Goal: Check status: Check status

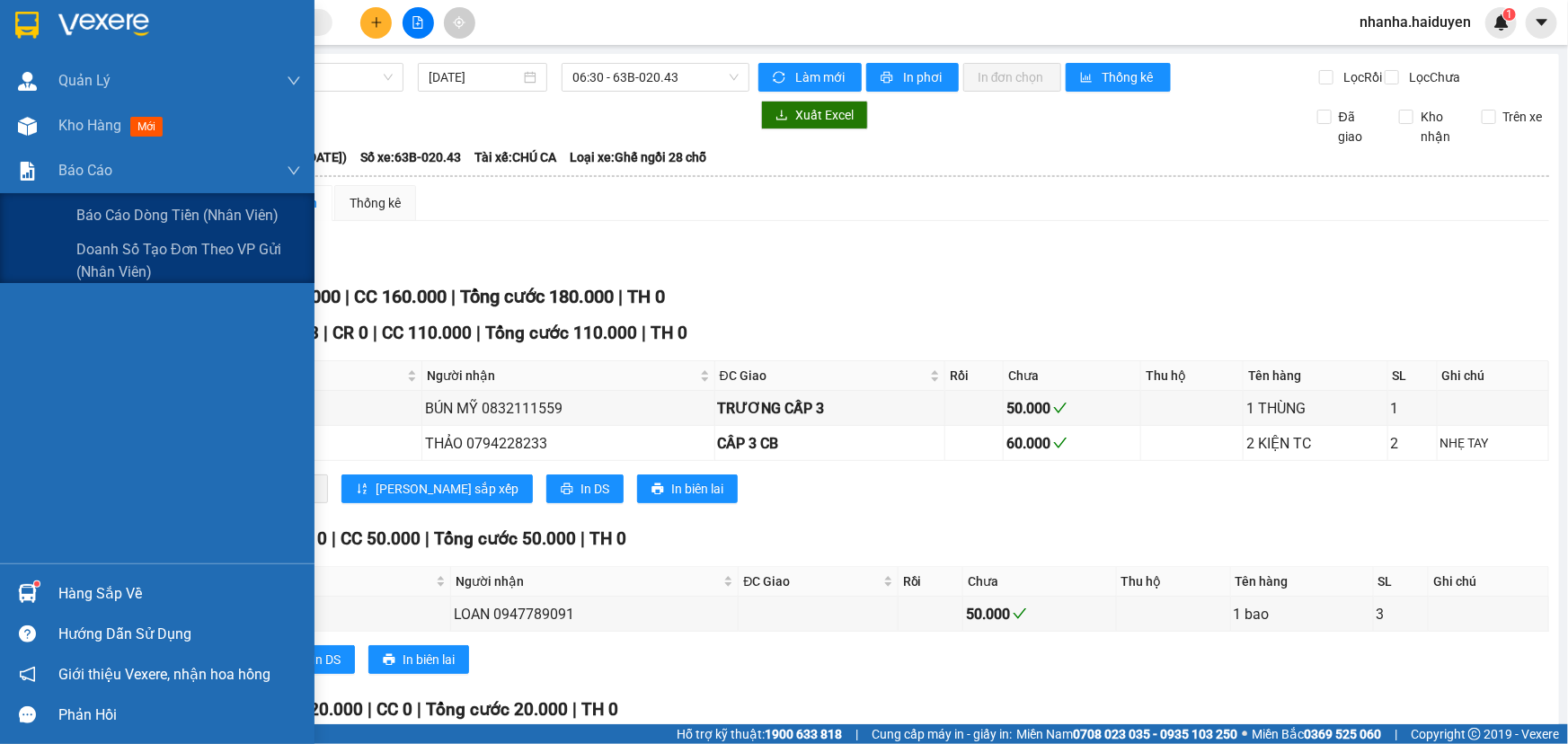
click at [125, 224] on span "Báo cáo dòng tiền (nhân viên)" at bounding box center [177, 216] width 203 height 22
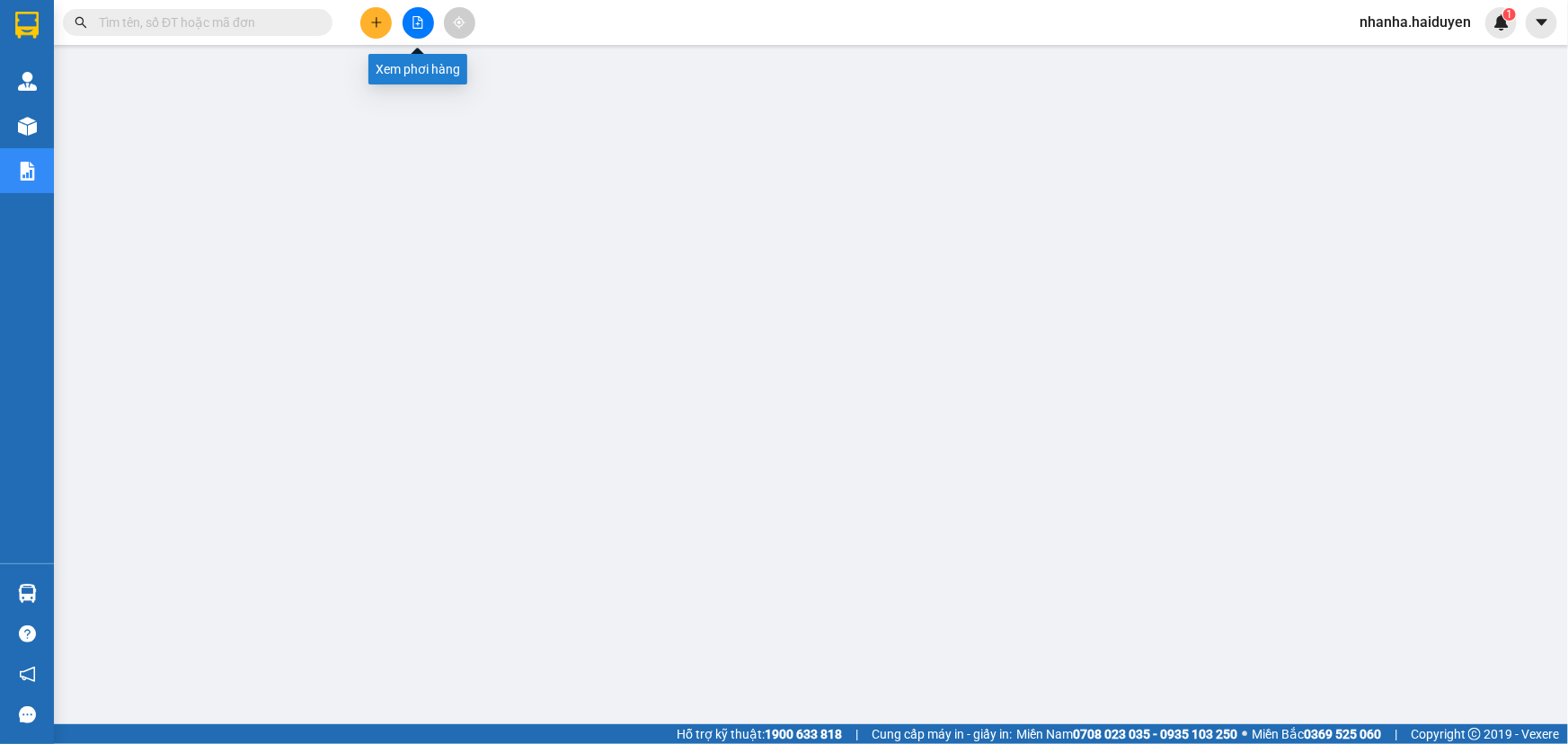
click at [413, 21] on icon "file-add" at bounding box center [417, 21] width 12 height 12
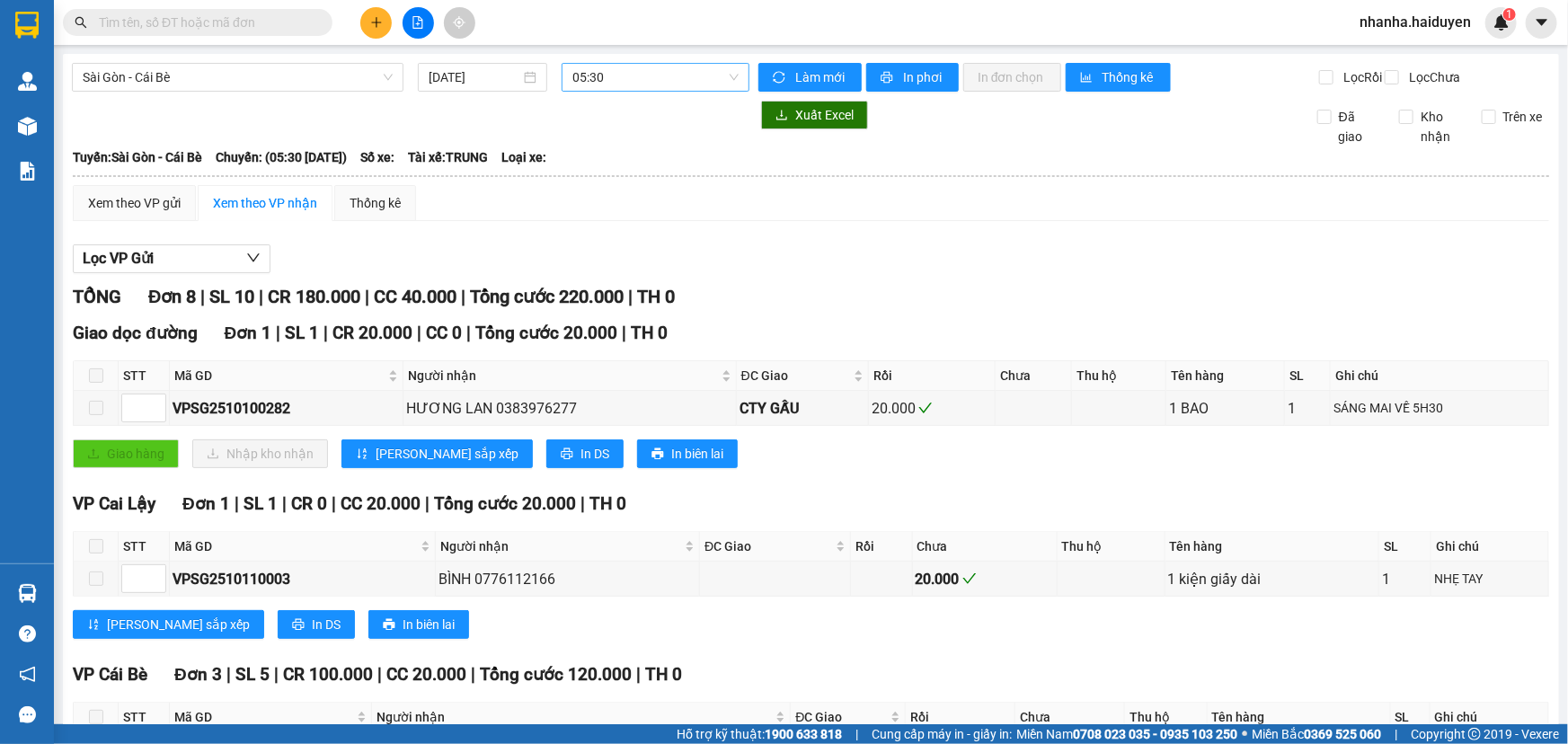
click at [629, 82] on span "05:30" at bounding box center [655, 77] width 166 height 27
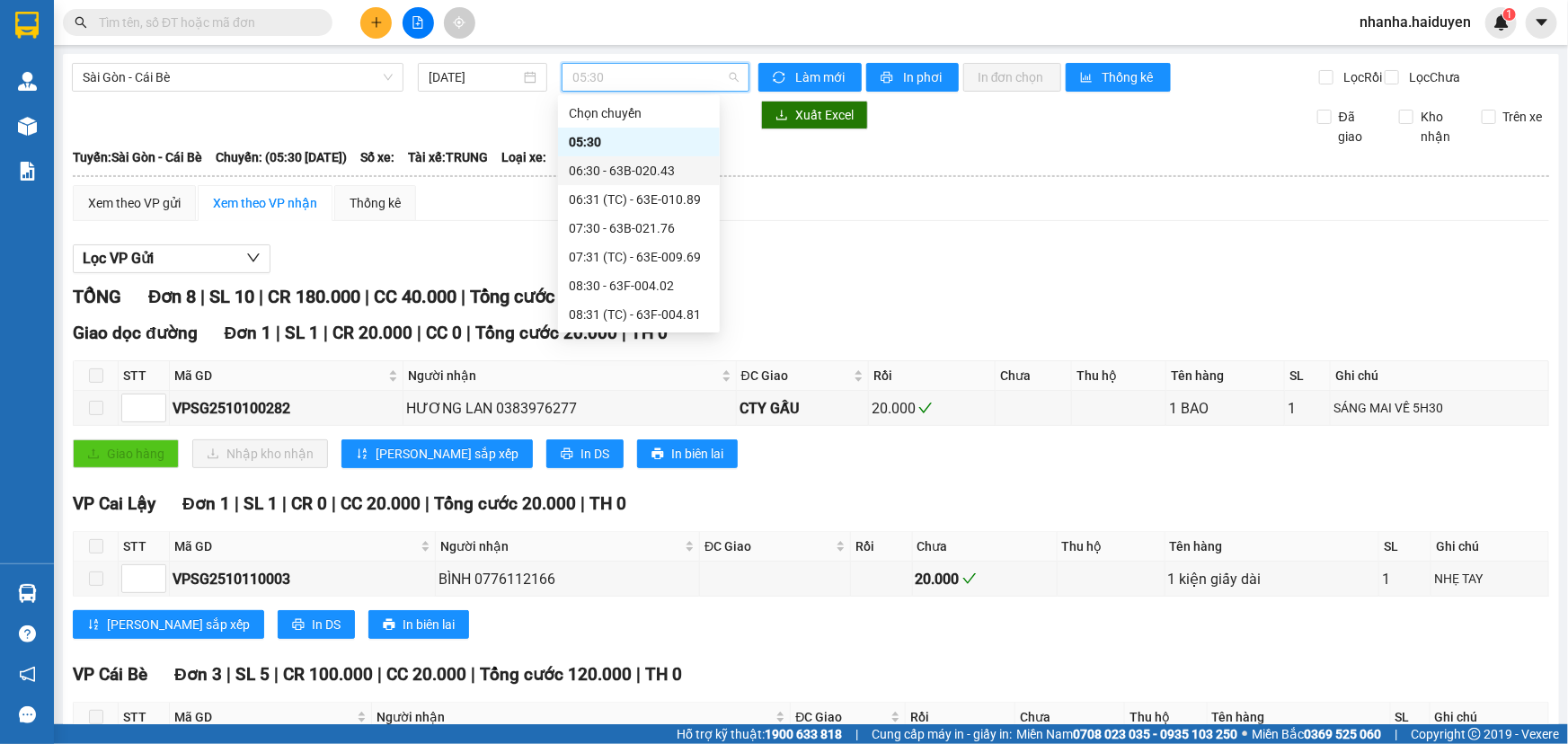
click at [620, 165] on div "06:30 - 63B-020.43" at bounding box center [638, 170] width 140 height 20
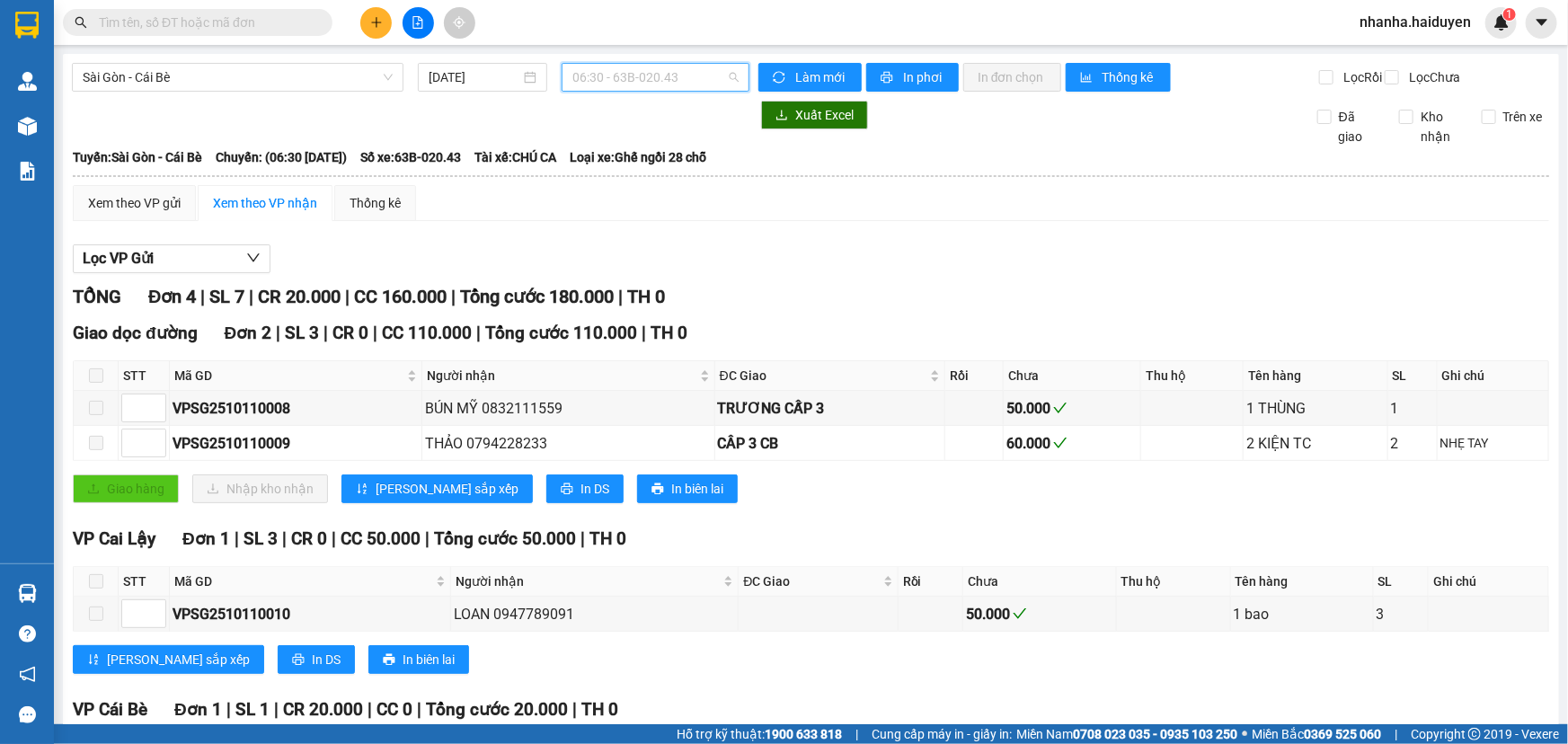
click at [639, 82] on span "06:30 - 63B-020.43" at bounding box center [655, 77] width 166 height 27
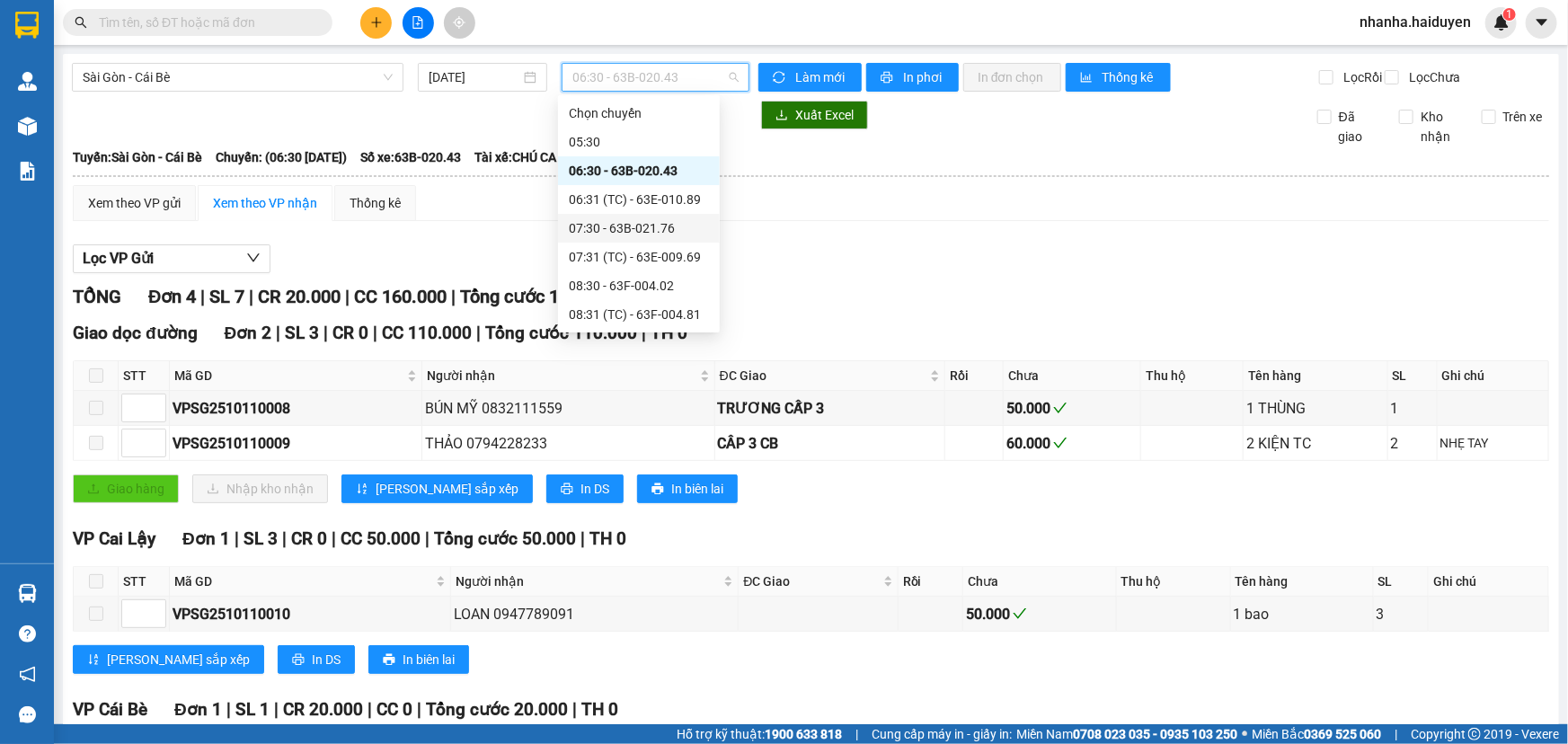
drag, startPoint x: 634, startPoint y: 205, endPoint x: 634, endPoint y: 224, distance: 19.0
click at [634, 224] on div "Chọn chuyến 05:30 06:30 - 63B-020.43 06:31 (TC) - 63E-010.89 07:30 - 63B-021.76…" at bounding box center [638, 530] width 161 height 863
click at [634, 224] on div "07:30 - 63B-021.76" at bounding box center [638, 228] width 140 height 20
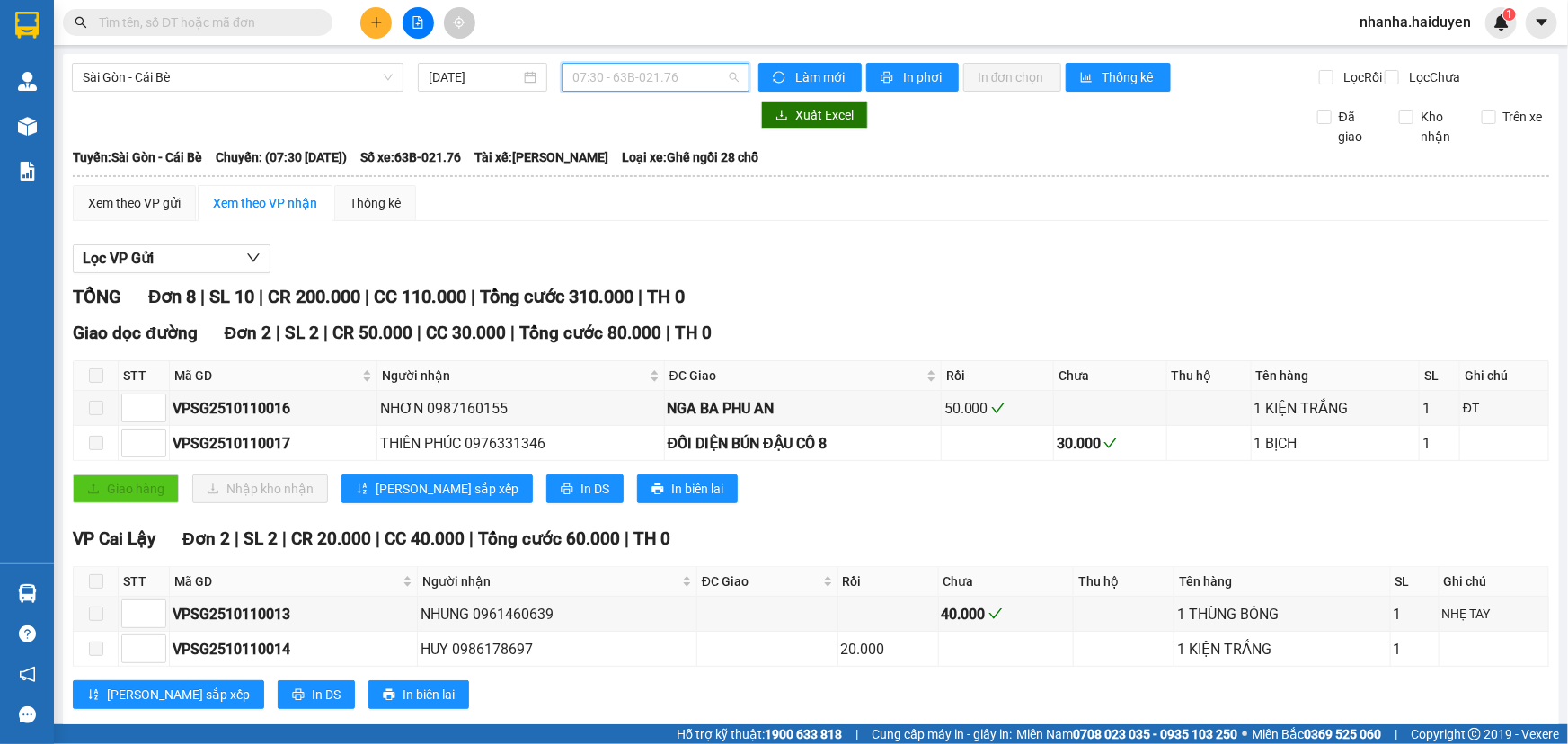
click at [641, 87] on span "07:30 - 63B-021.76" at bounding box center [655, 77] width 166 height 27
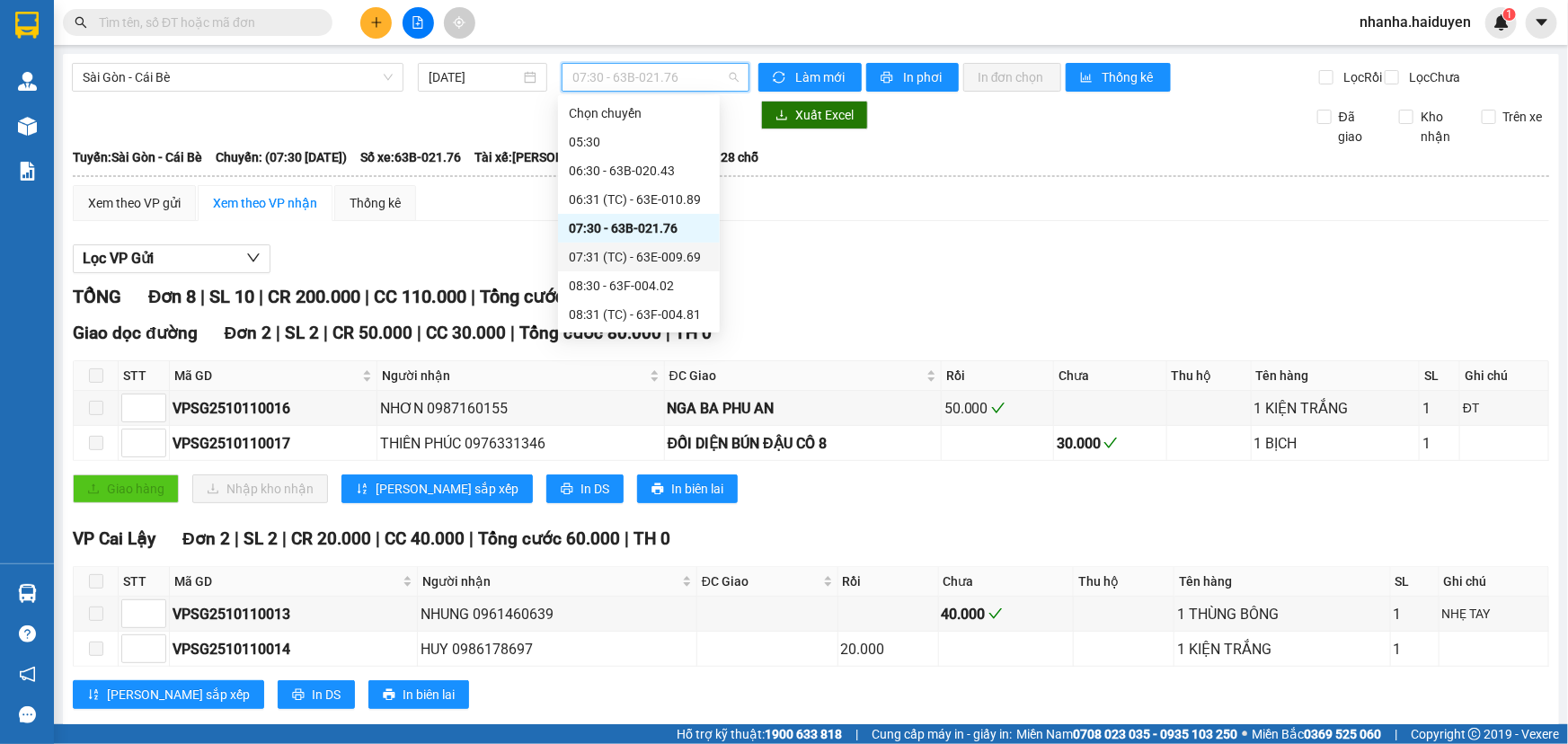
click at [646, 252] on div "07:31 (TC) - 63E-009.69" at bounding box center [638, 257] width 140 height 20
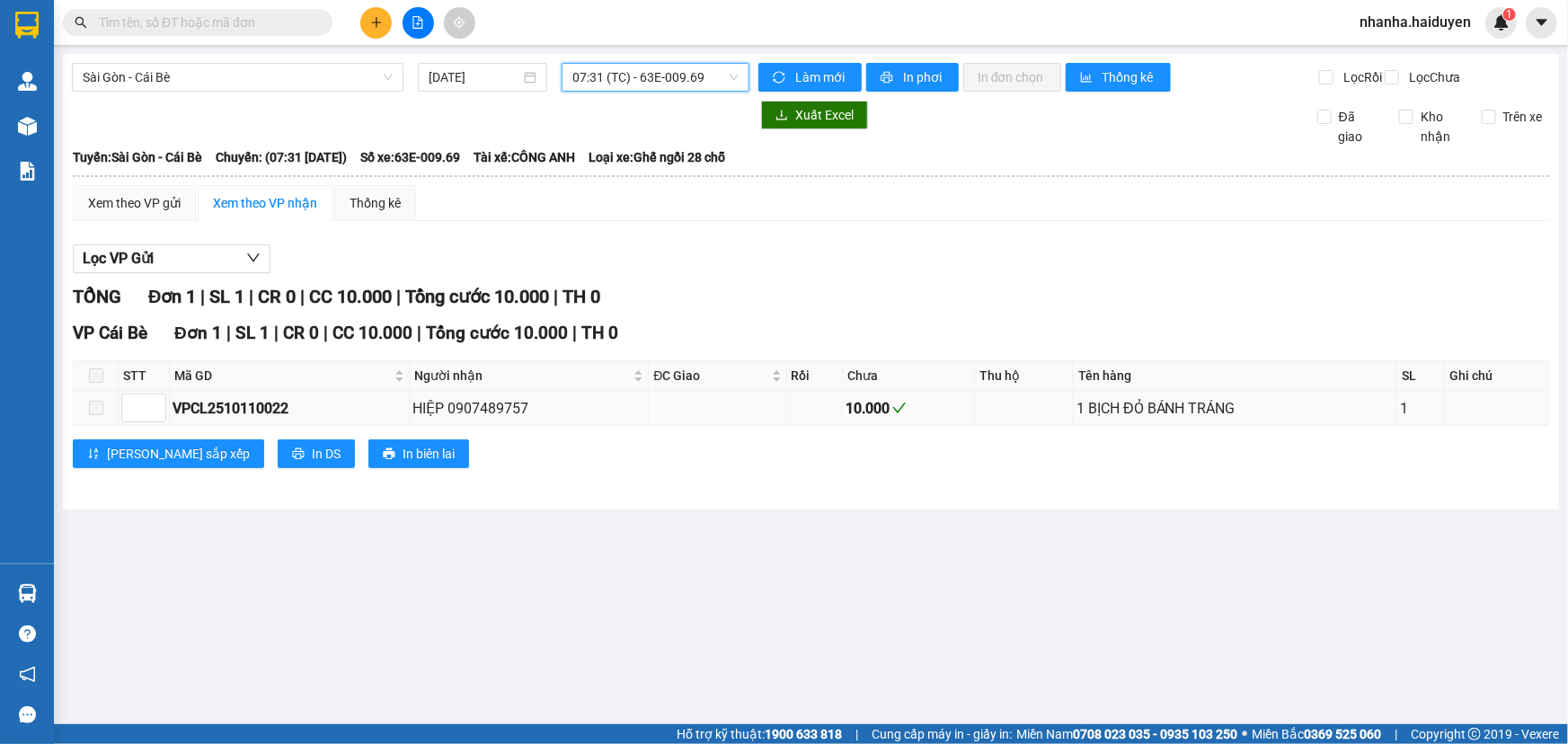
click at [207, 420] on div "VPCL2510110022" at bounding box center [289, 409] width 233 height 22
copy div "VPCL2510110022"
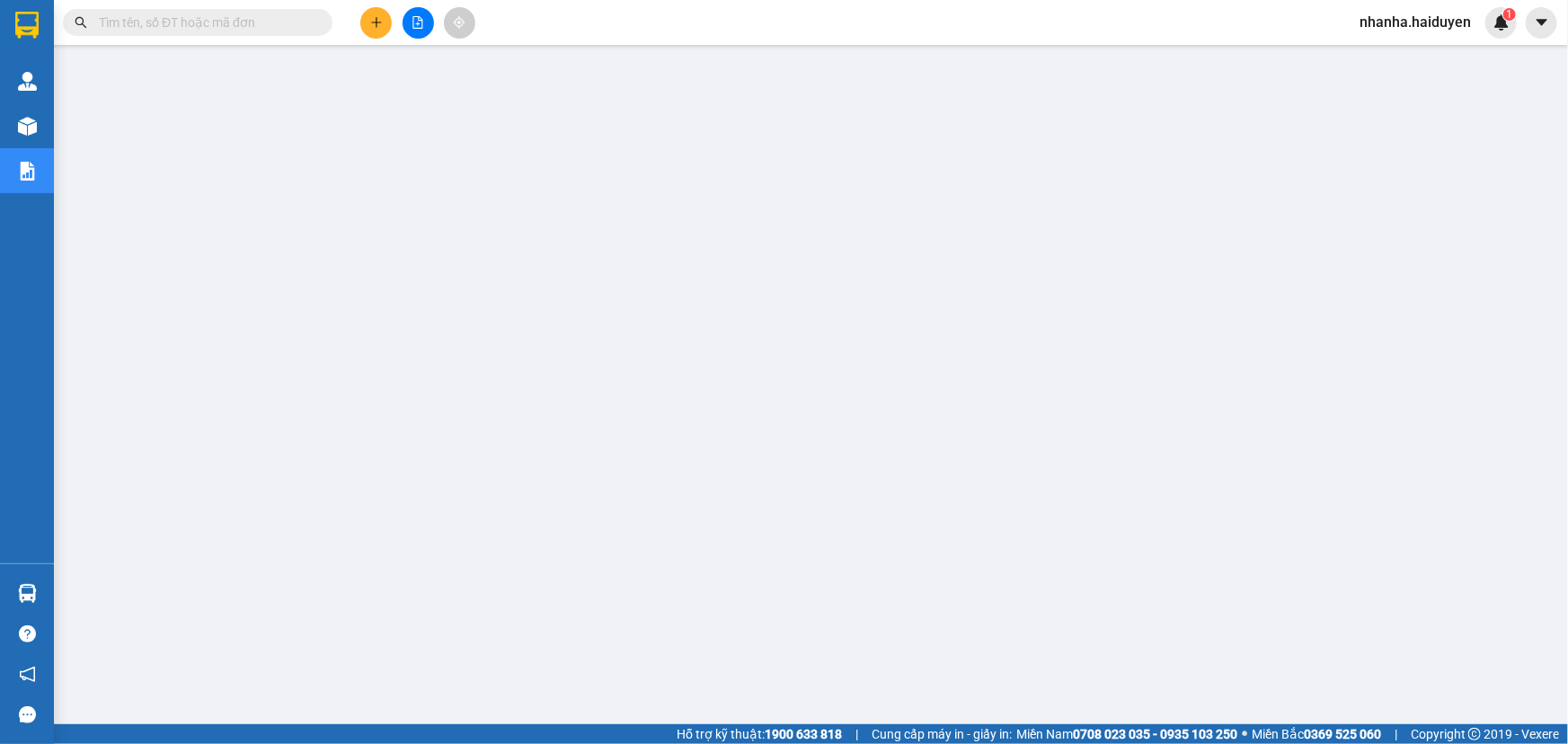
paste input "VPCL2510110022"
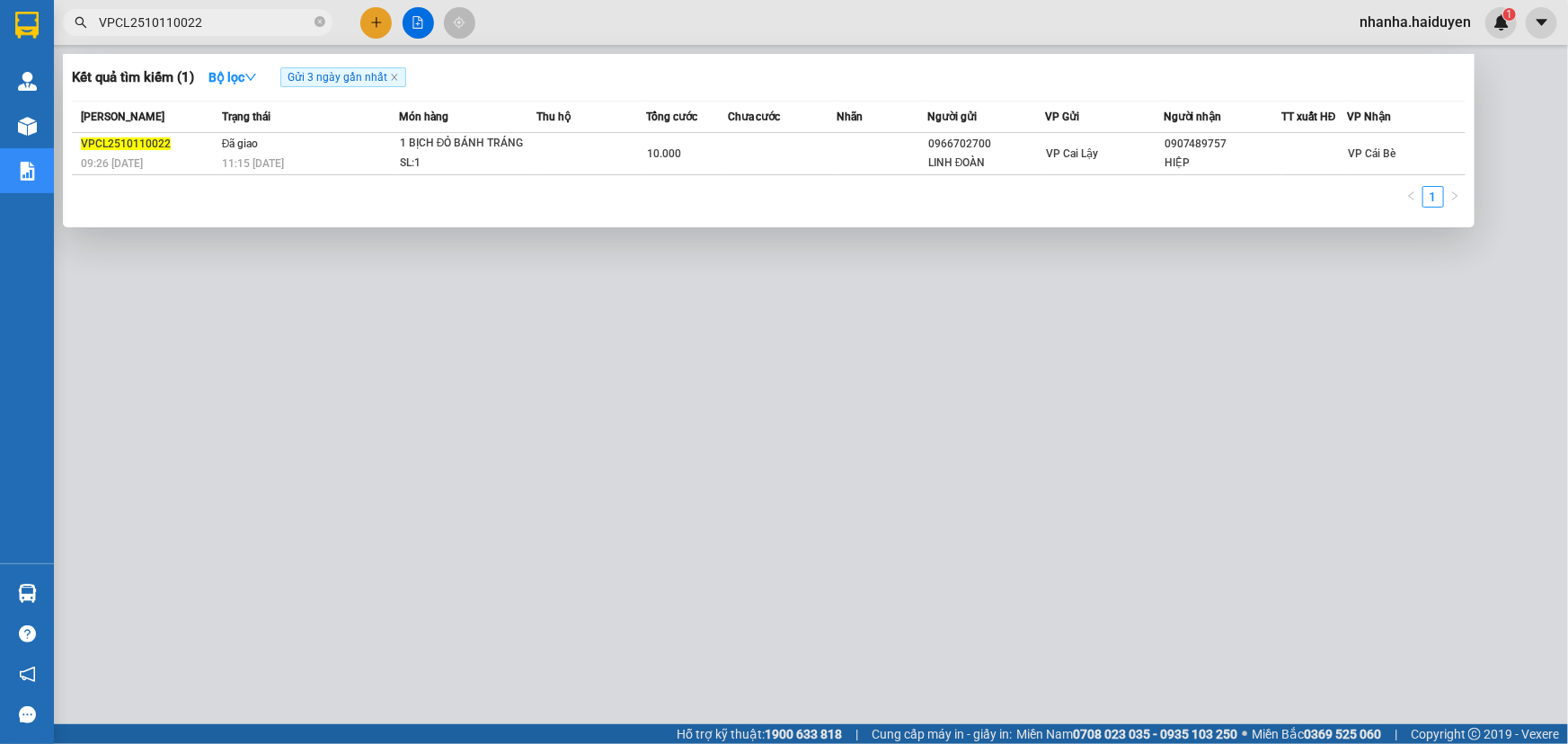
type input "VPCL2510110022"
click at [268, 169] on span "11:15 - 11/10" at bounding box center [253, 163] width 62 height 12
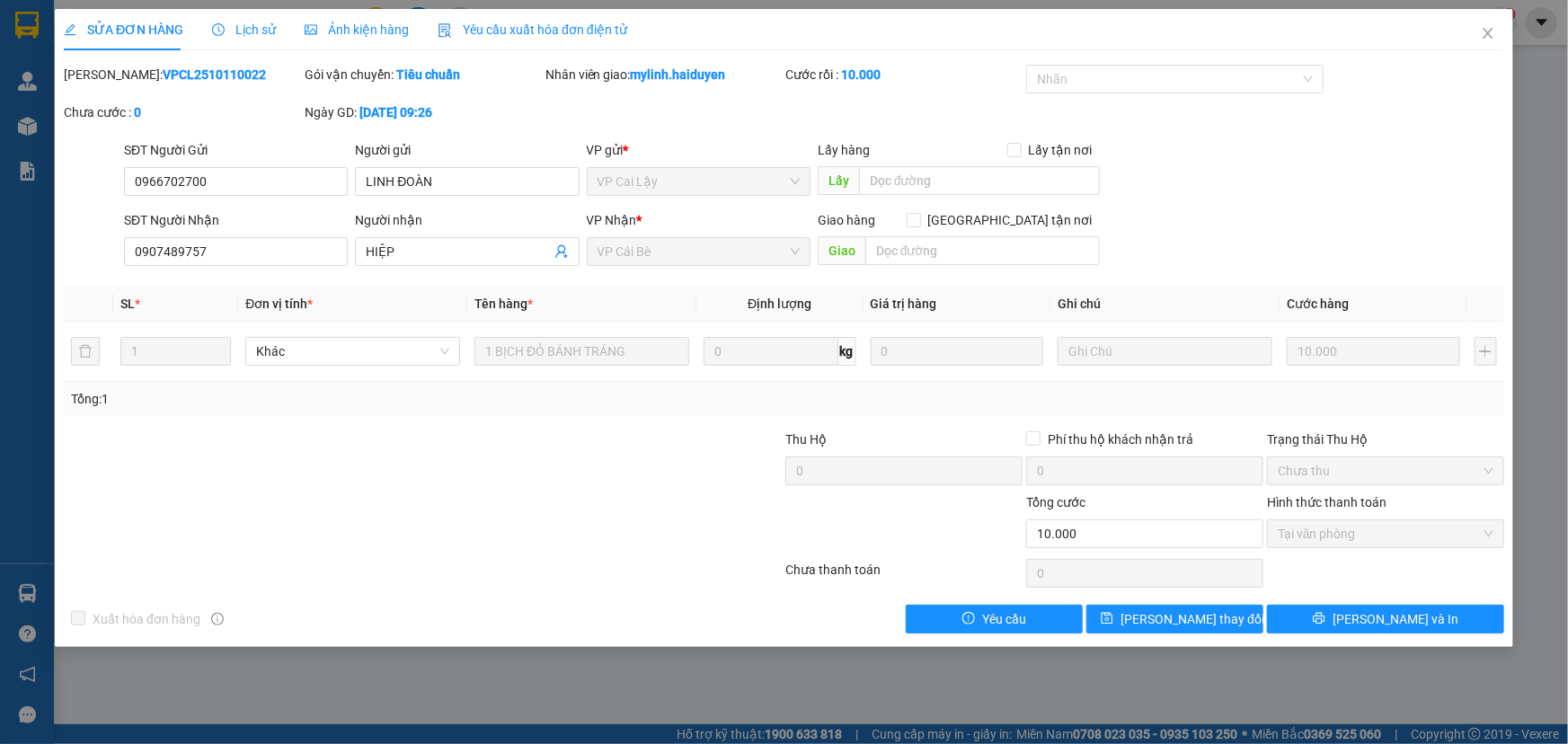
click at [230, 16] on div "Lịch sử" at bounding box center [244, 30] width 63 height 41
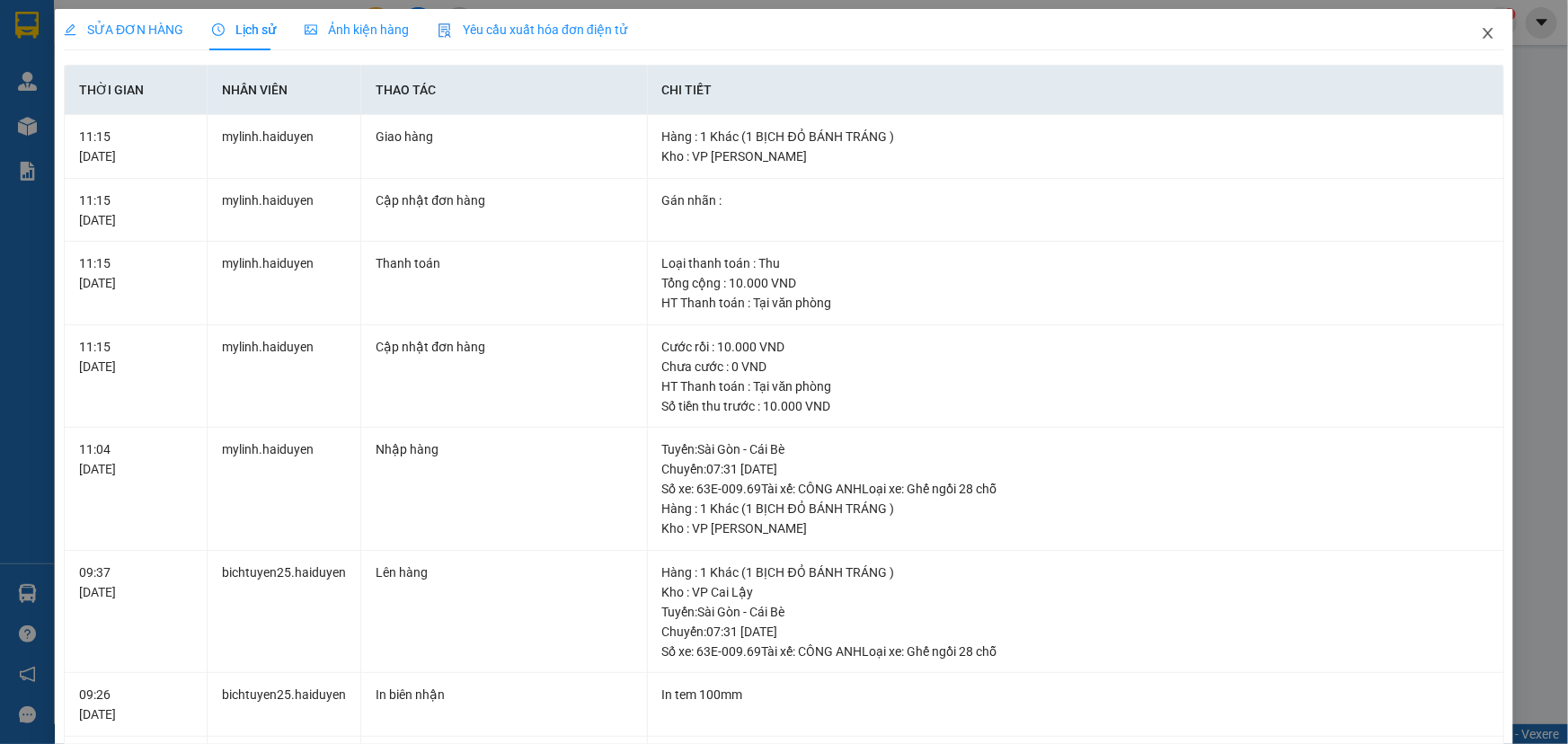
click at [1481, 36] on icon "close" at bounding box center [1488, 33] width 14 height 14
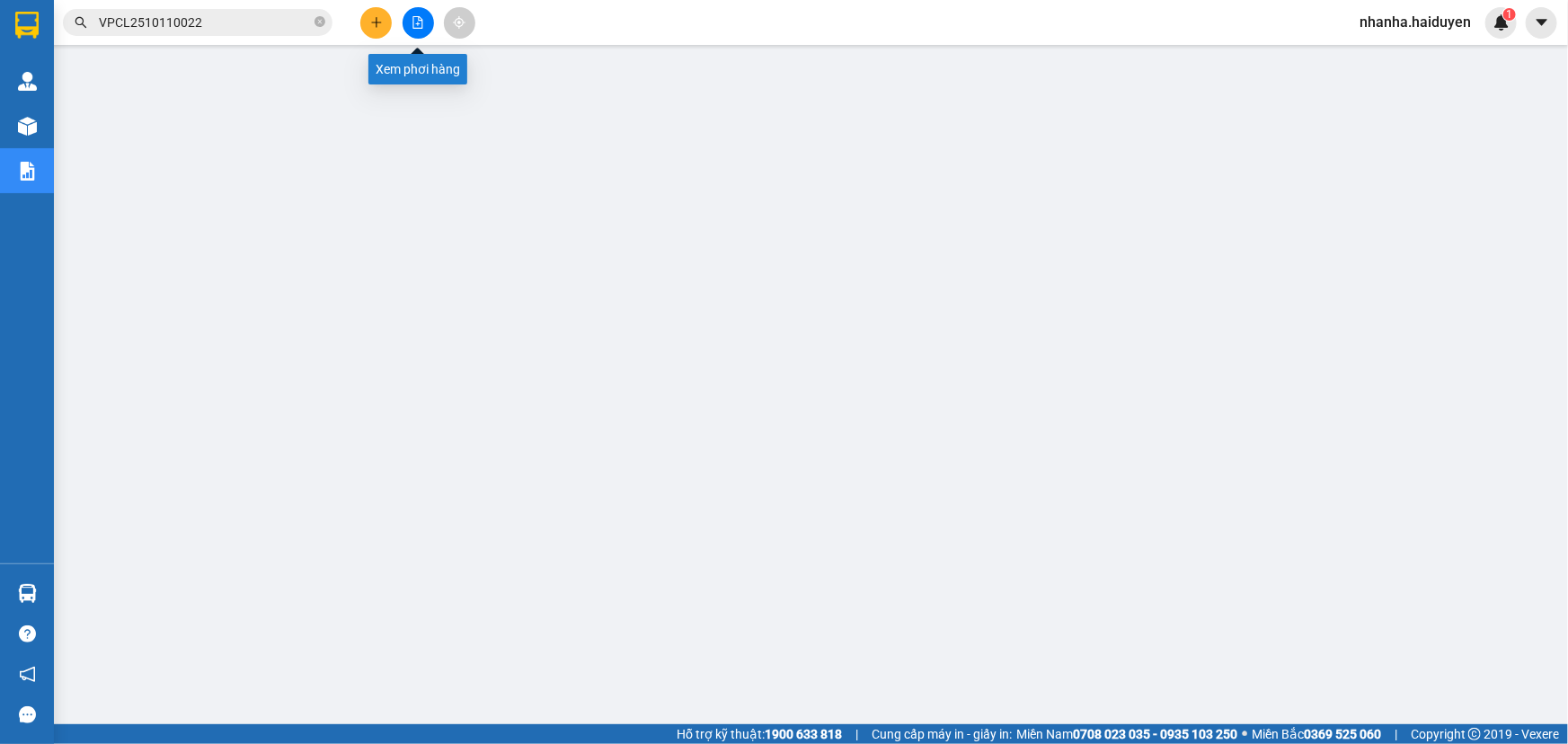
click at [424, 32] on button at bounding box center [418, 23] width 32 height 32
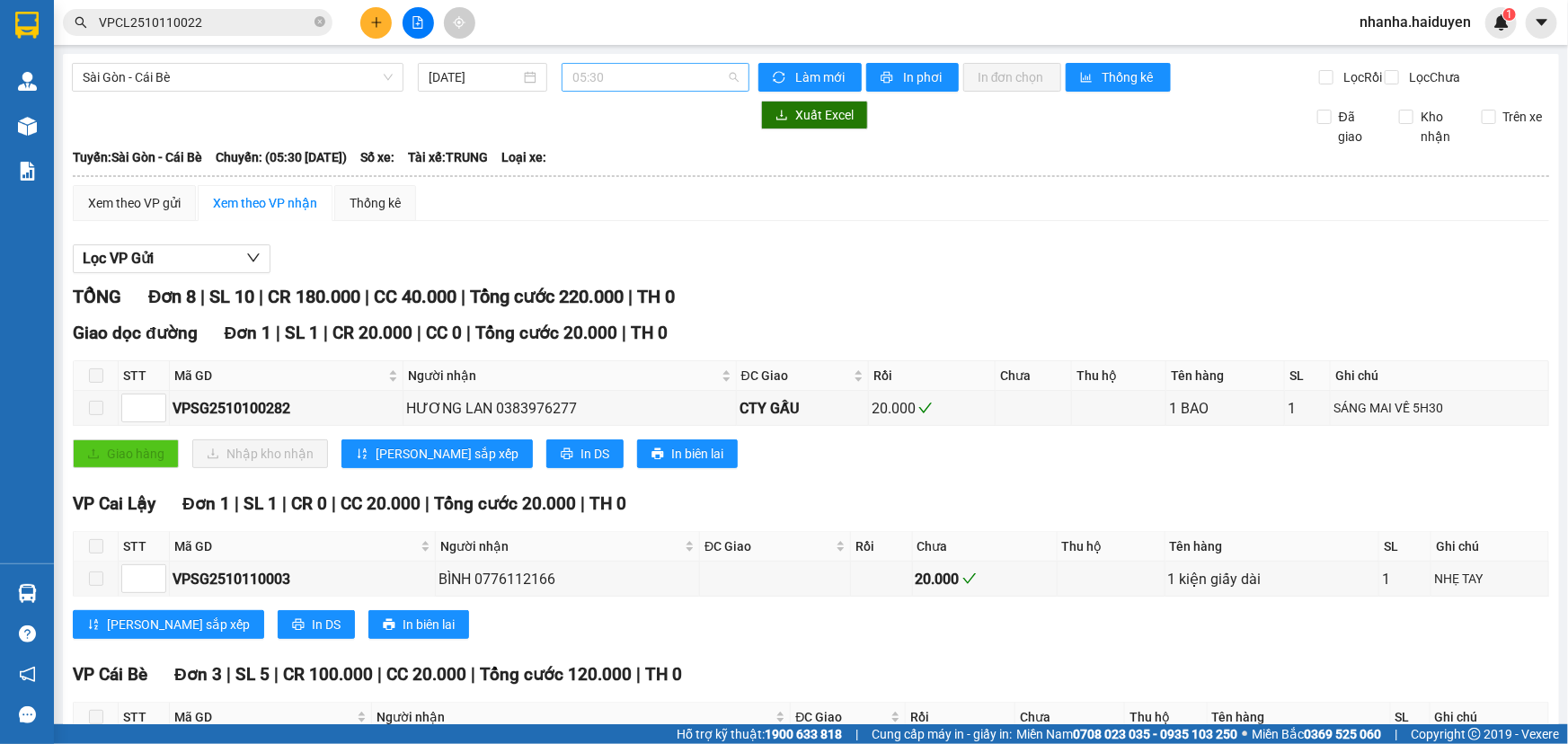
click at [603, 70] on span "05:30" at bounding box center [655, 77] width 166 height 27
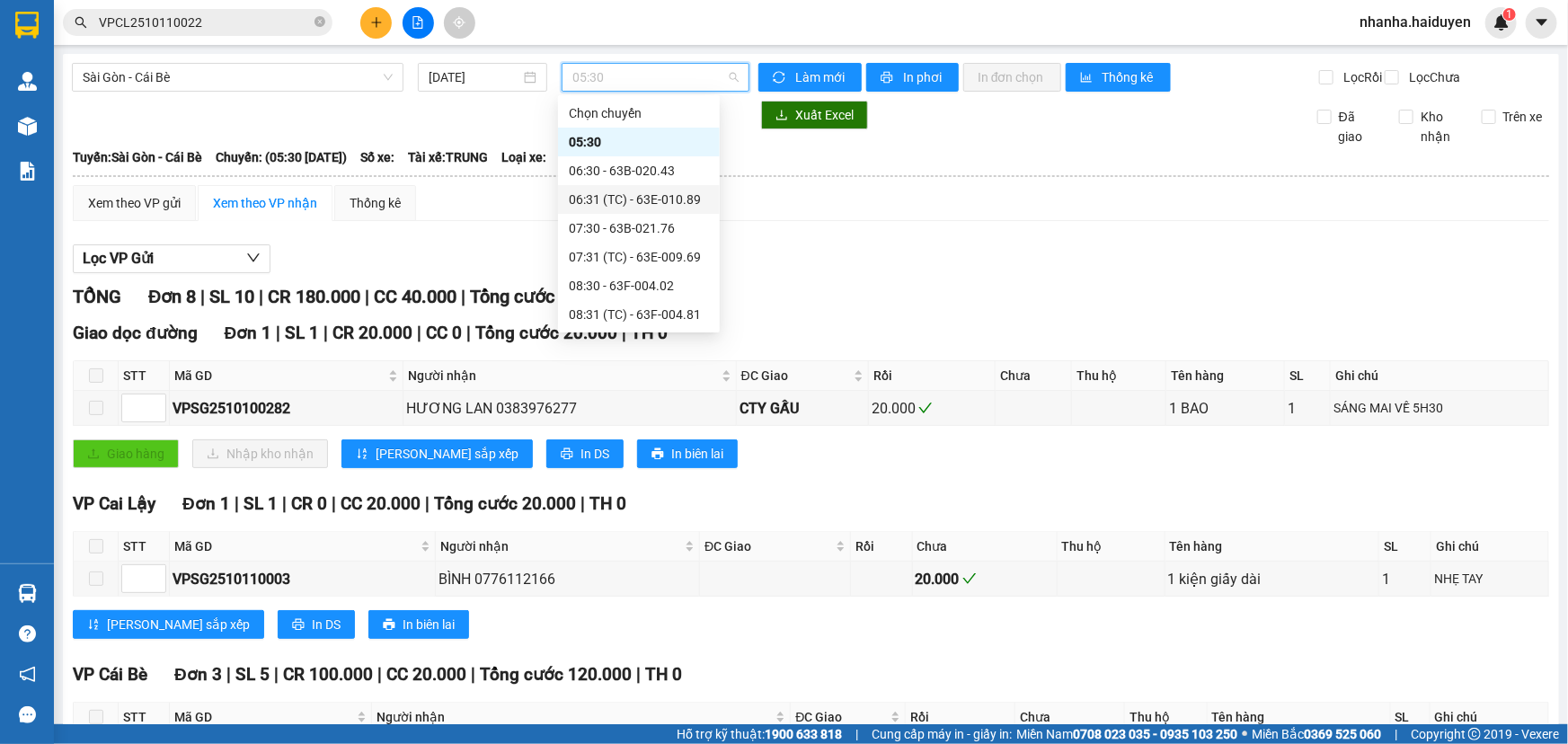
scroll to position [230, 0]
